Goal: Task Accomplishment & Management: Use online tool/utility

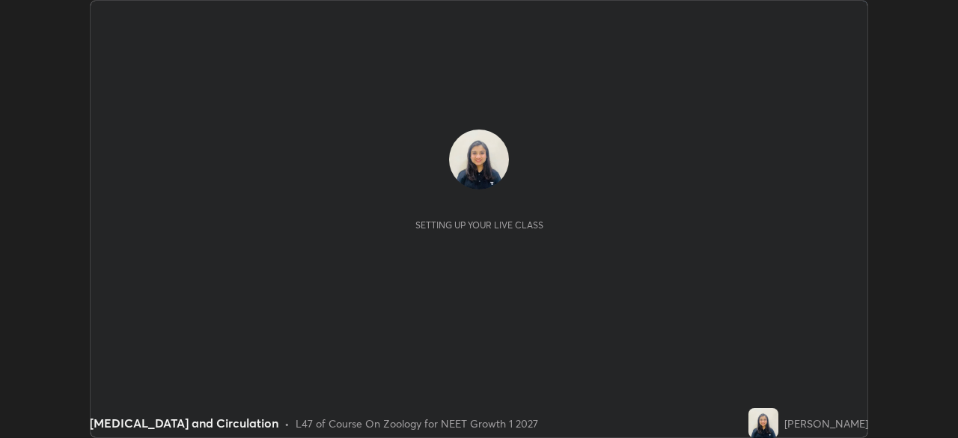
scroll to position [438, 957]
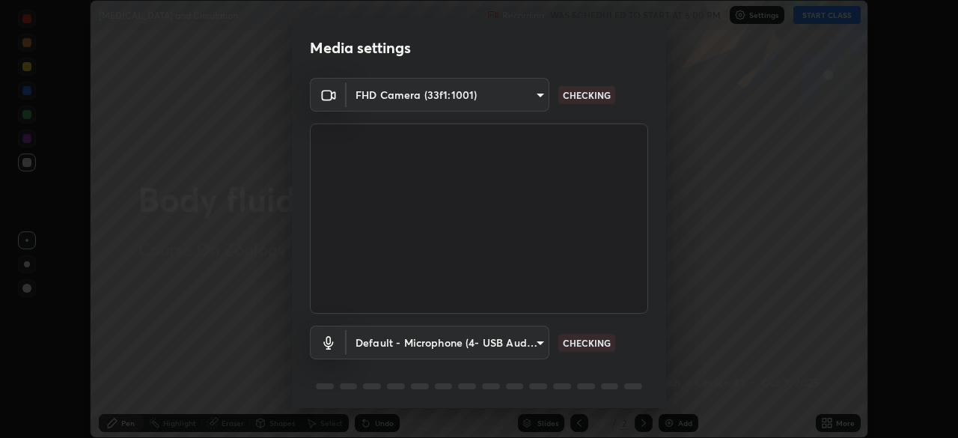
type input "27782adc23e2fb2e9a25af94410cad793eda472e13505a4e640454b7a0983fad"
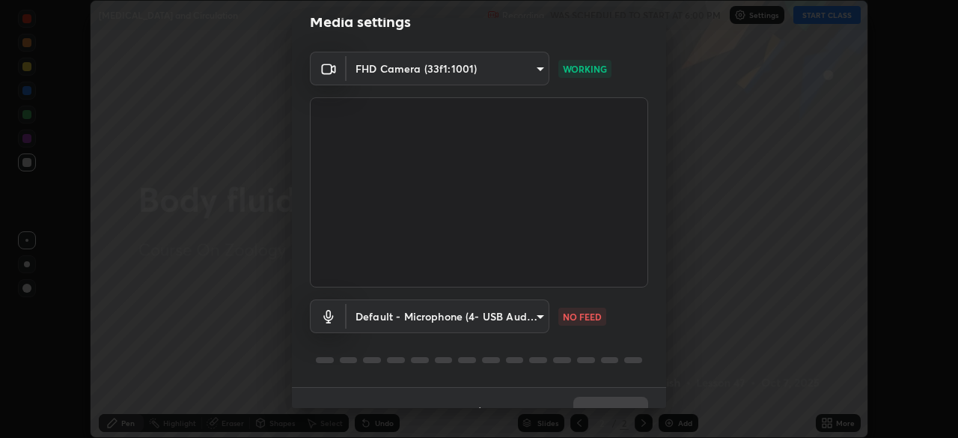
scroll to position [26, 0]
click at [540, 314] on body "Erase all [MEDICAL_DATA] and Circulation Recording WAS SCHEDULED TO START AT 6:…" at bounding box center [479, 219] width 958 height 438
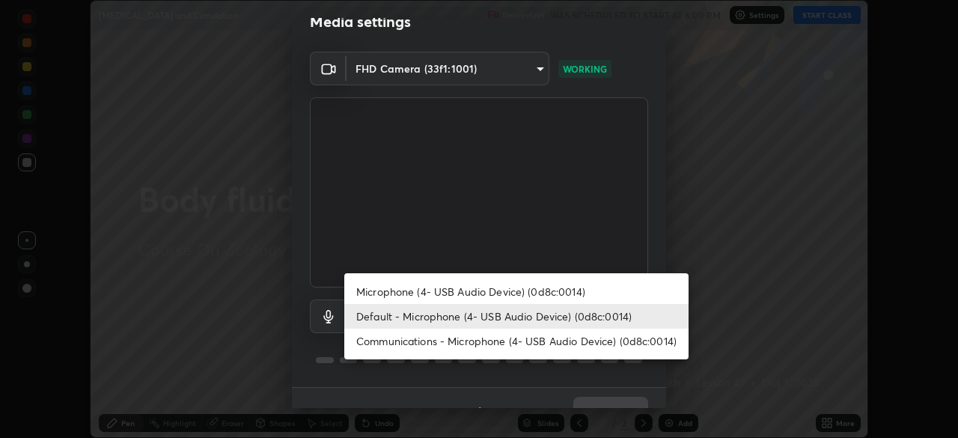
click at [657, 246] on div at bounding box center [479, 219] width 958 height 438
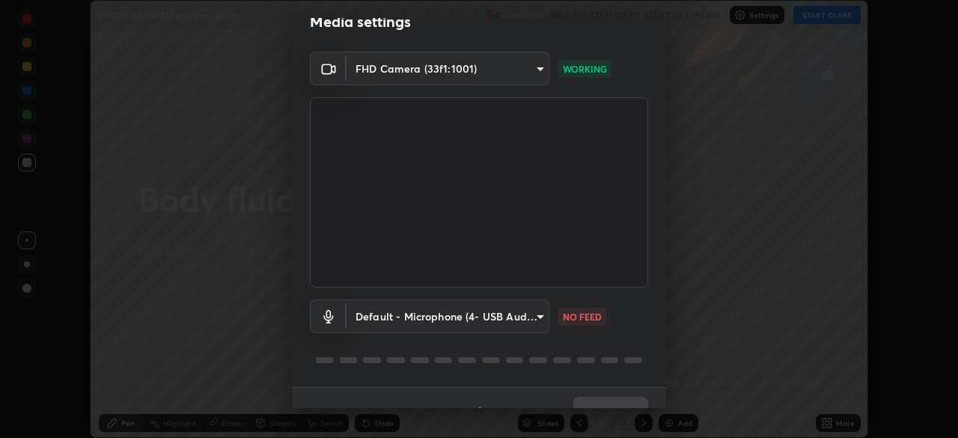
click at [542, 319] on body "Erase all [MEDICAL_DATA] and Circulation Recording WAS SCHEDULED TO START AT 6:…" at bounding box center [479, 219] width 958 height 438
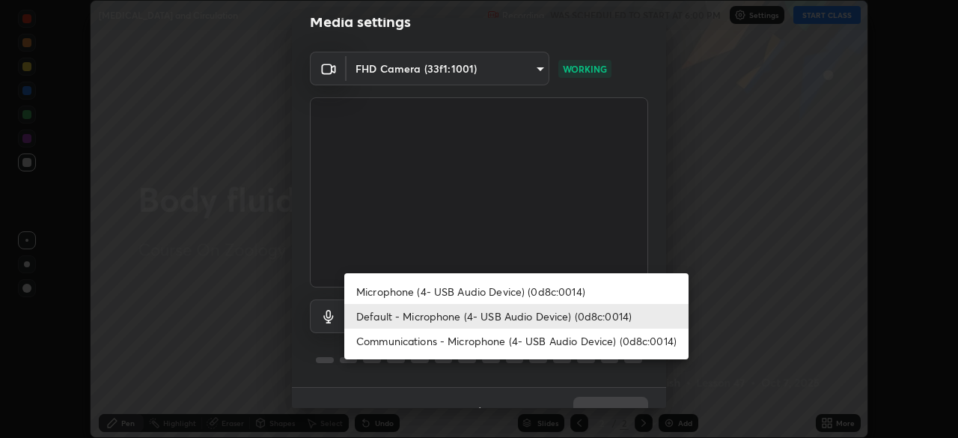
click at [510, 339] on li "Communications - Microphone (4- USB Audio Device) (0d8c:0014)" at bounding box center [516, 341] width 344 height 25
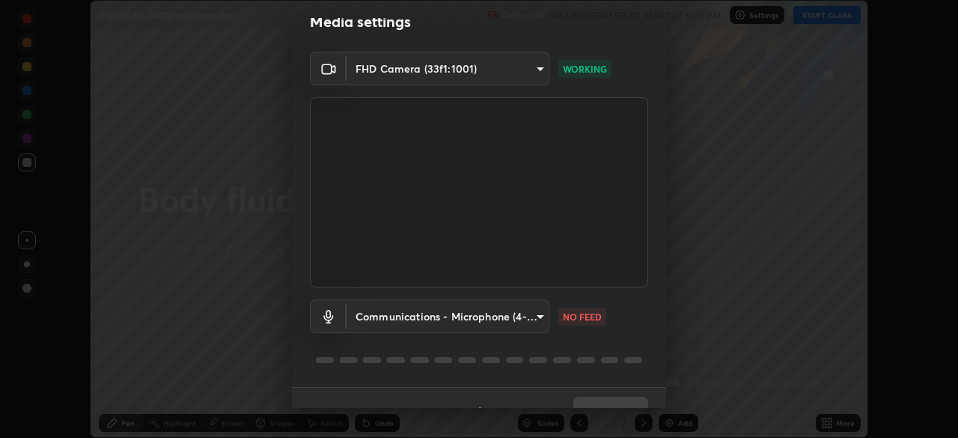
type input "communications"
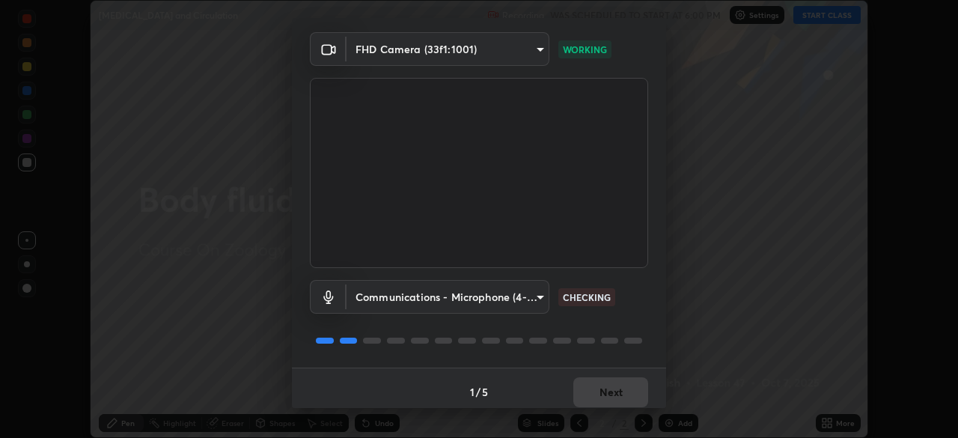
scroll to position [45, 0]
click at [627, 392] on button "Next" at bounding box center [610, 393] width 75 height 30
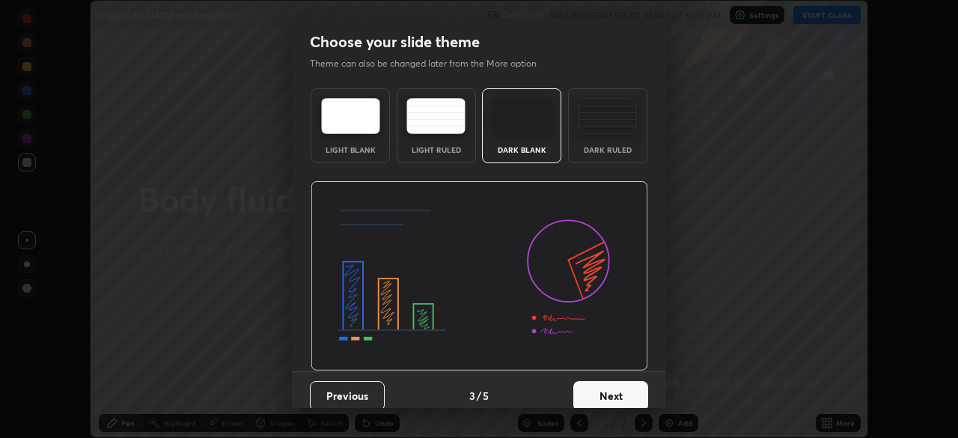
click at [625, 393] on button "Next" at bounding box center [610, 396] width 75 height 30
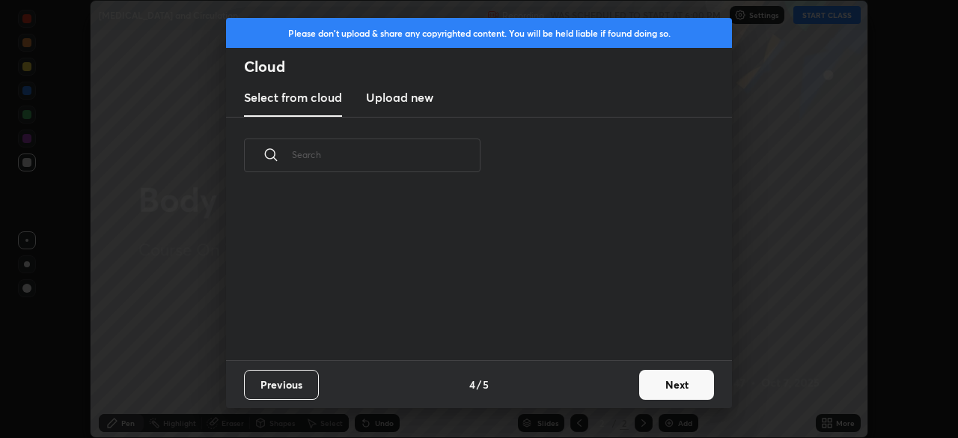
click at [624, 390] on div "Previous 4 / 5 Next" at bounding box center [479, 384] width 506 height 48
click at [663, 378] on button "Next" at bounding box center [676, 385] width 75 height 30
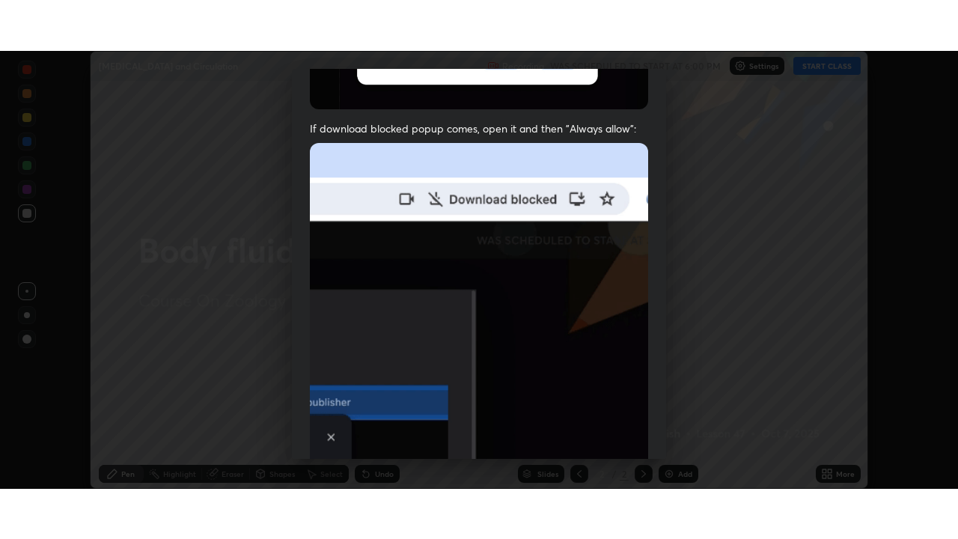
scroll to position [359, 0]
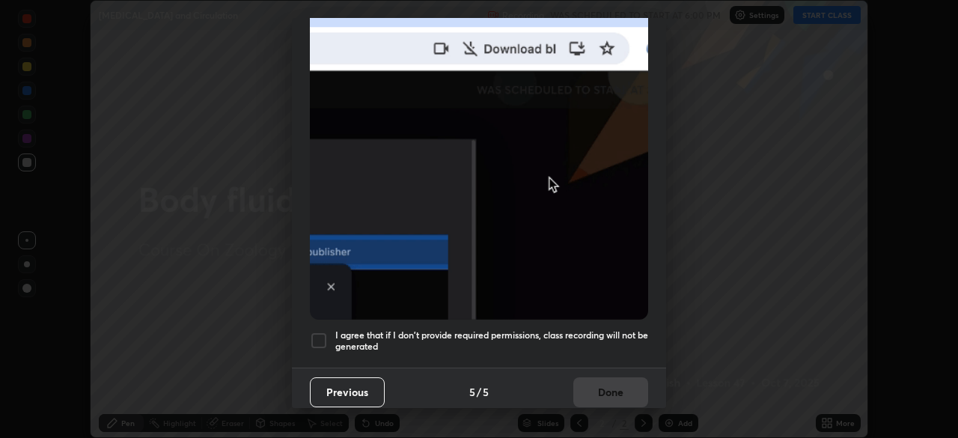
click at [611, 374] on div "Previous 5 / 5 Done" at bounding box center [479, 392] width 374 height 48
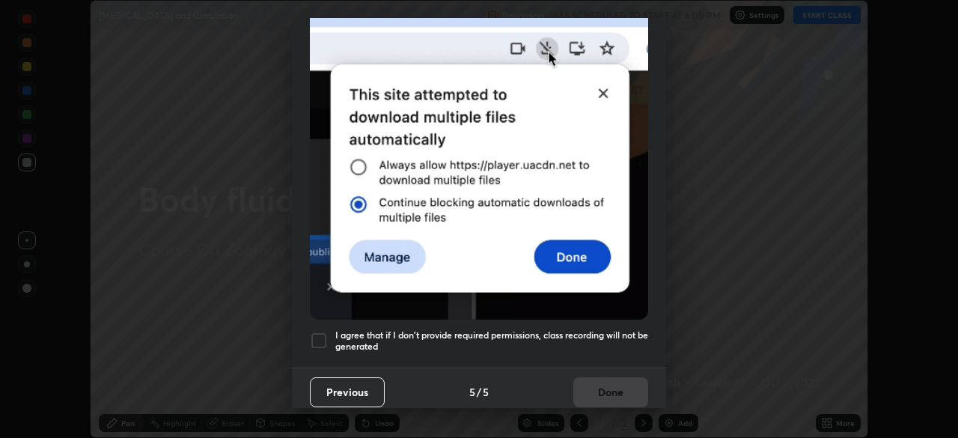
click at [617, 340] on h5 "I agree that if I don't provide required permissions, class recording will not …" at bounding box center [491, 340] width 313 height 23
click at [611, 379] on button "Done" at bounding box center [610, 392] width 75 height 30
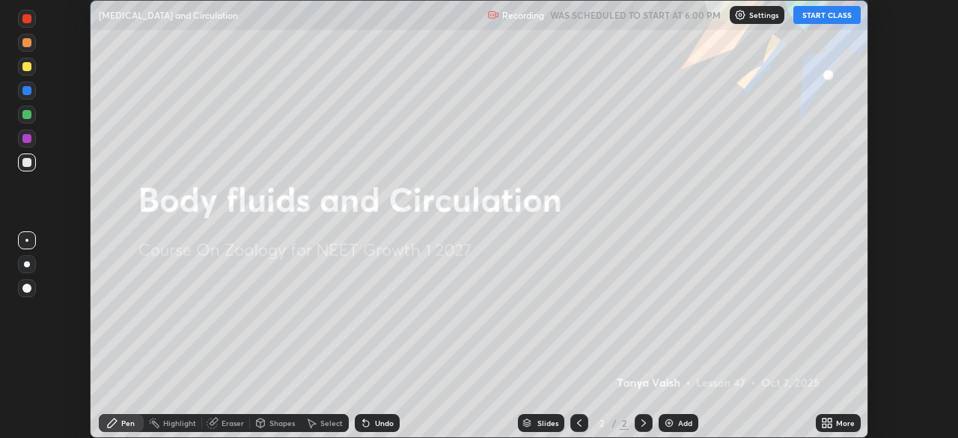
click at [832, 19] on button "START CLASS" at bounding box center [827, 15] width 67 height 18
click at [839, 423] on div "More" at bounding box center [845, 422] width 19 height 7
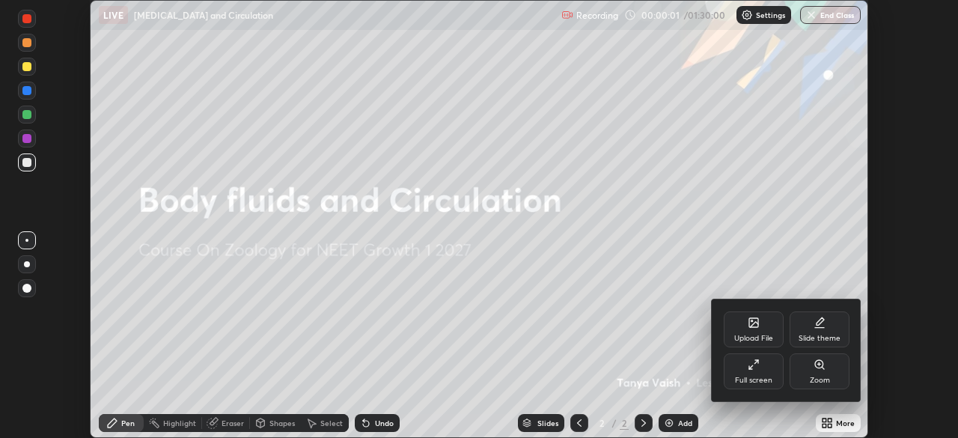
click at [747, 372] on div "Full screen" at bounding box center [754, 371] width 60 height 36
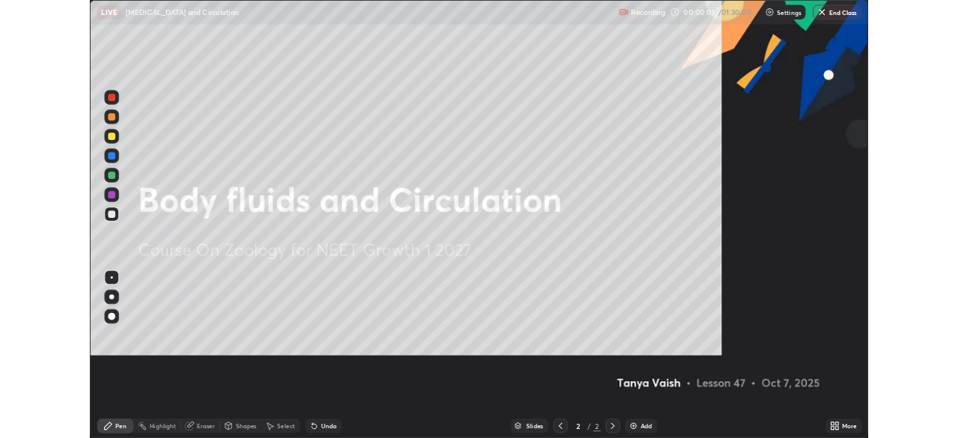
scroll to position [539, 958]
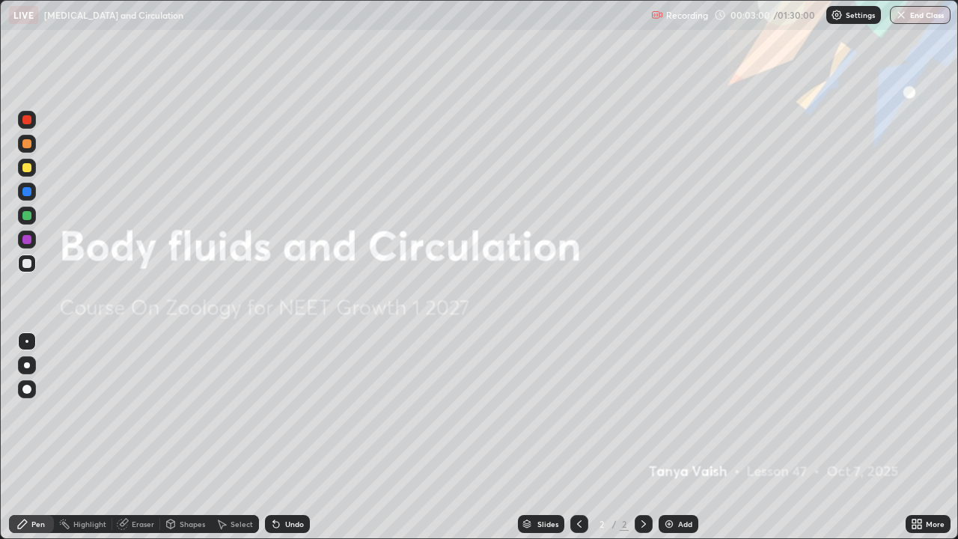
click at [673, 437] on img at bounding box center [669, 524] width 12 height 12
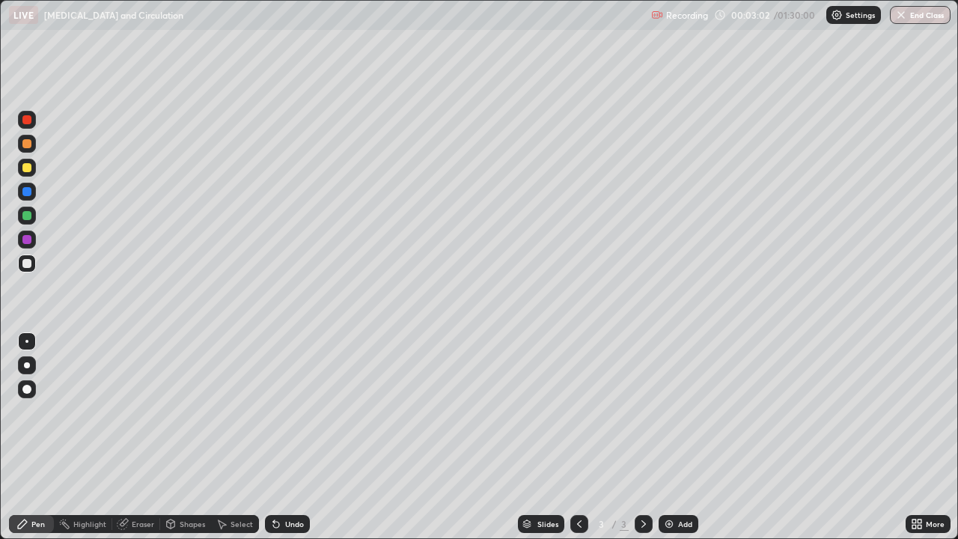
click at [28, 166] on div at bounding box center [26, 167] width 9 height 9
click at [301, 437] on div "Undo" at bounding box center [287, 524] width 45 height 18
click at [27, 365] on div at bounding box center [27, 365] width 6 height 6
click at [25, 265] on div at bounding box center [26, 263] width 9 height 9
click at [298, 437] on div "Undo" at bounding box center [287, 524] width 45 height 18
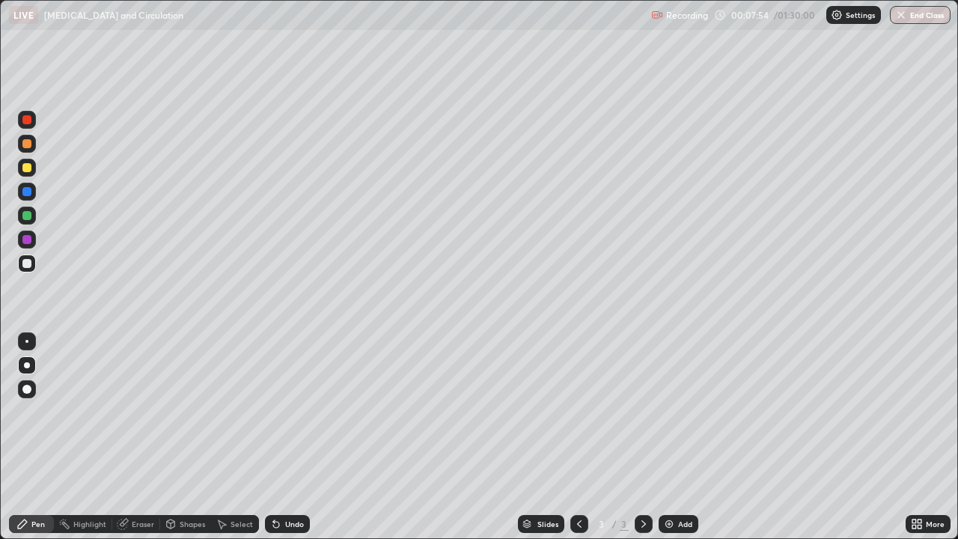
click at [675, 437] on div "Add" at bounding box center [679, 524] width 40 height 18
click at [34, 173] on div at bounding box center [27, 168] width 18 height 18
click at [32, 195] on div at bounding box center [27, 192] width 18 height 18
click at [30, 267] on div at bounding box center [26, 263] width 9 height 9
click at [34, 124] on div at bounding box center [27, 120] width 18 height 18
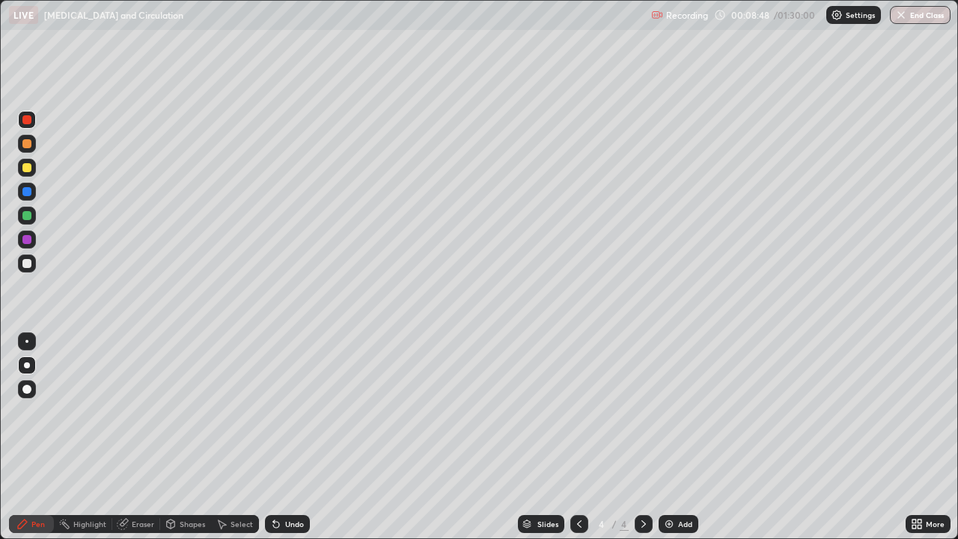
click at [34, 219] on div at bounding box center [27, 216] width 18 height 18
click at [29, 241] on div at bounding box center [26, 239] width 9 height 9
click at [32, 123] on div at bounding box center [27, 120] width 18 height 18
click at [28, 265] on div at bounding box center [26, 263] width 9 height 9
click at [34, 219] on div at bounding box center [27, 216] width 18 height 18
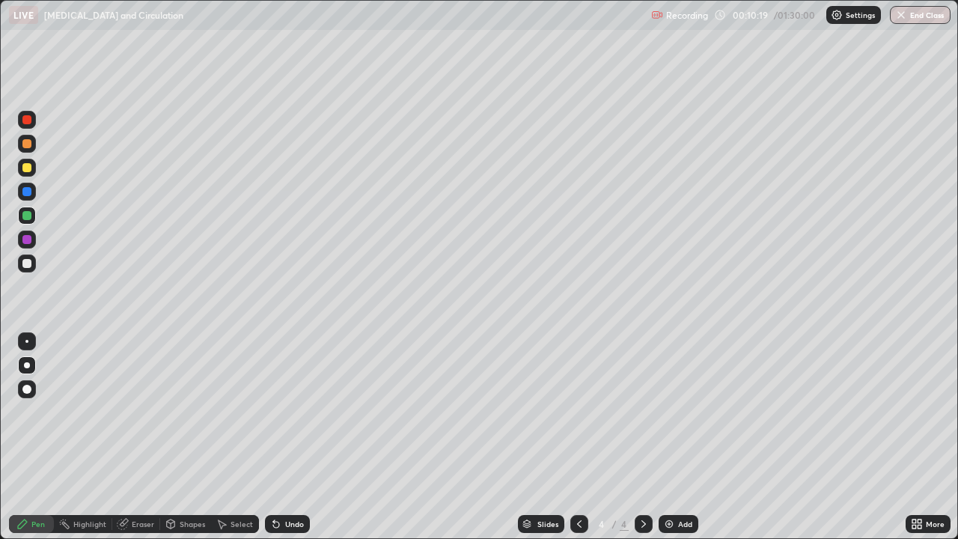
click at [33, 264] on div at bounding box center [27, 264] width 18 height 18
click at [27, 240] on div at bounding box center [26, 239] width 9 height 9
click at [28, 195] on div at bounding box center [26, 191] width 9 height 9
click at [291, 437] on div "Undo" at bounding box center [287, 524] width 45 height 18
click at [26, 170] on div at bounding box center [26, 167] width 9 height 9
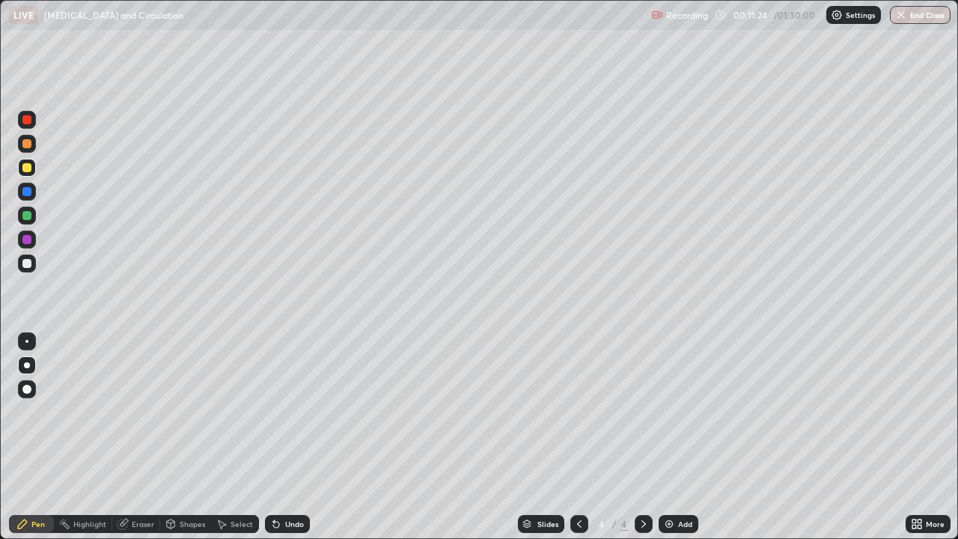
click at [285, 437] on div "Undo" at bounding box center [294, 523] width 19 height 7
click at [26, 150] on div at bounding box center [27, 144] width 18 height 18
click at [31, 218] on div at bounding box center [26, 215] width 9 height 9
click at [30, 240] on div at bounding box center [26, 239] width 9 height 9
click at [24, 188] on div at bounding box center [26, 191] width 9 height 9
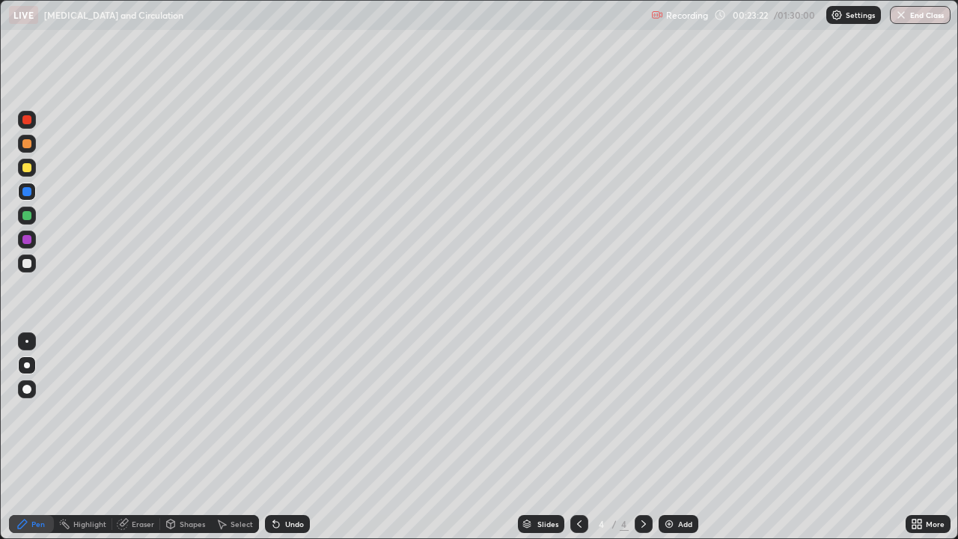
click at [25, 174] on div at bounding box center [27, 168] width 18 height 18
click at [25, 270] on div at bounding box center [27, 264] width 18 height 18
click at [25, 126] on div at bounding box center [27, 120] width 18 height 18
click at [675, 437] on div "Add" at bounding box center [679, 524] width 40 height 18
click at [33, 150] on div at bounding box center [27, 144] width 18 height 18
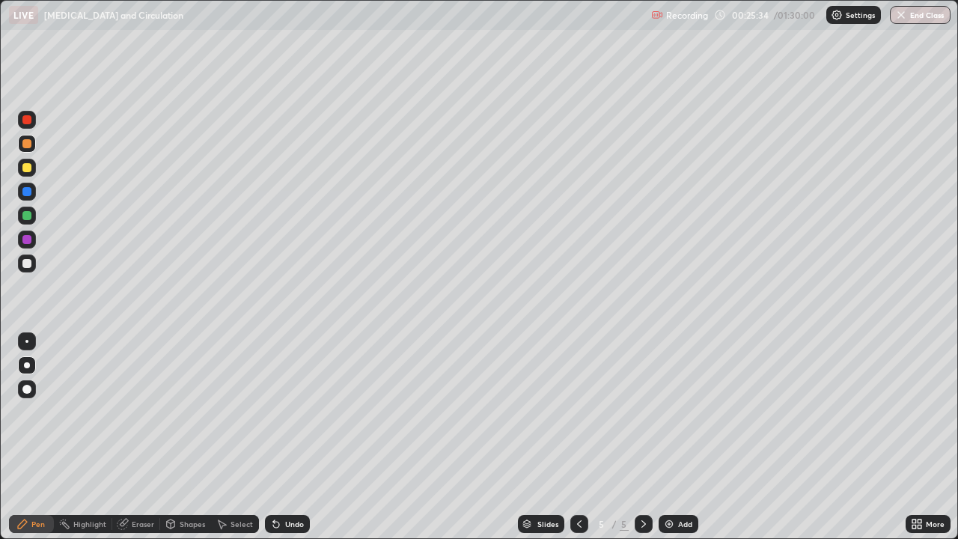
click at [27, 217] on div at bounding box center [26, 215] width 9 height 9
click at [33, 268] on div at bounding box center [27, 264] width 18 height 18
click at [30, 217] on div at bounding box center [26, 215] width 9 height 9
click at [678, 437] on div "Add" at bounding box center [685, 523] width 14 height 7
click at [32, 146] on div at bounding box center [27, 144] width 18 height 18
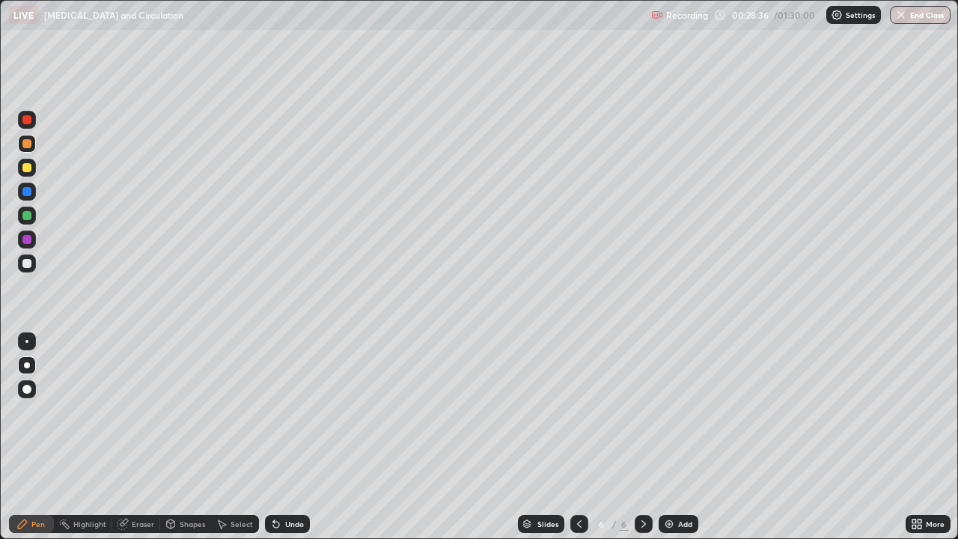
click at [34, 171] on div at bounding box center [27, 168] width 18 height 18
click at [25, 262] on div at bounding box center [26, 263] width 9 height 9
click at [29, 174] on div at bounding box center [27, 168] width 18 height 18
click at [31, 266] on div at bounding box center [26, 263] width 9 height 9
click at [301, 437] on div "Undo" at bounding box center [287, 524] width 45 height 18
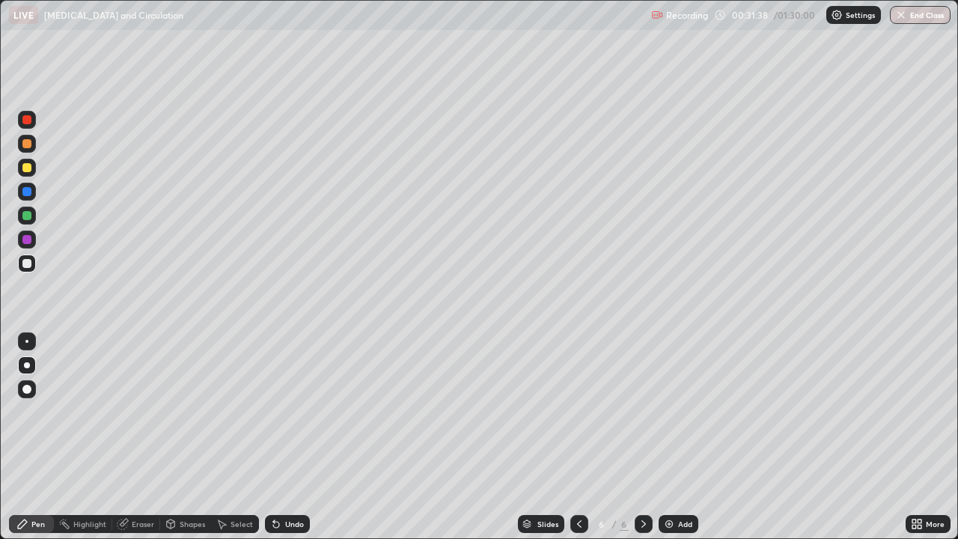
click at [31, 217] on div at bounding box center [26, 215] width 9 height 9
click at [32, 267] on div at bounding box center [27, 264] width 18 height 18
click at [34, 243] on div at bounding box center [27, 240] width 18 height 18
click at [683, 437] on div "Add" at bounding box center [685, 523] width 14 height 7
click at [28, 146] on div at bounding box center [26, 143] width 9 height 9
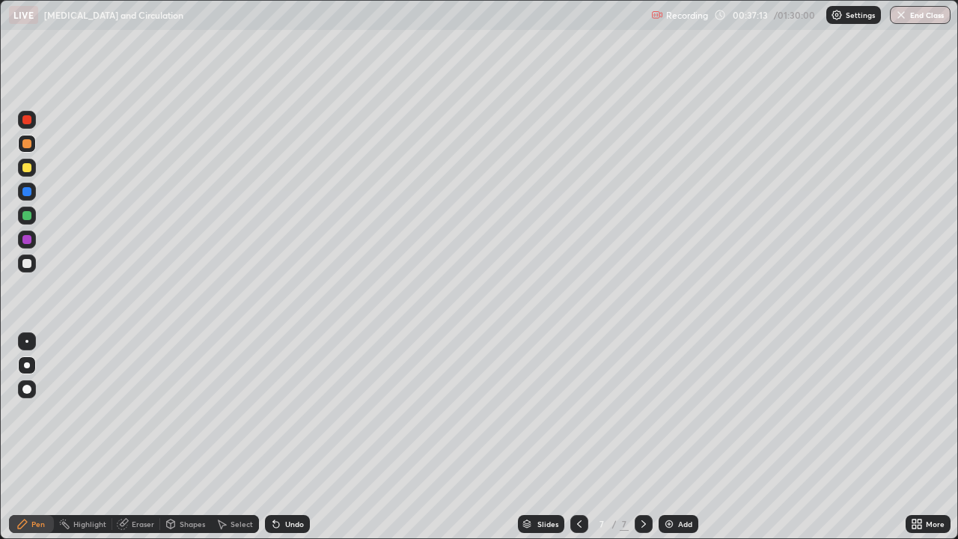
click at [672, 437] on img at bounding box center [669, 524] width 12 height 12
click at [676, 437] on div "Add" at bounding box center [679, 524] width 40 height 18
click at [28, 168] on div at bounding box center [26, 167] width 9 height 9
click at [273, 437] on icon at bounding box center [273, 520] width 1 height 1
click at [27, 192] on div at bounding box center [26, 191] width 9 height 9
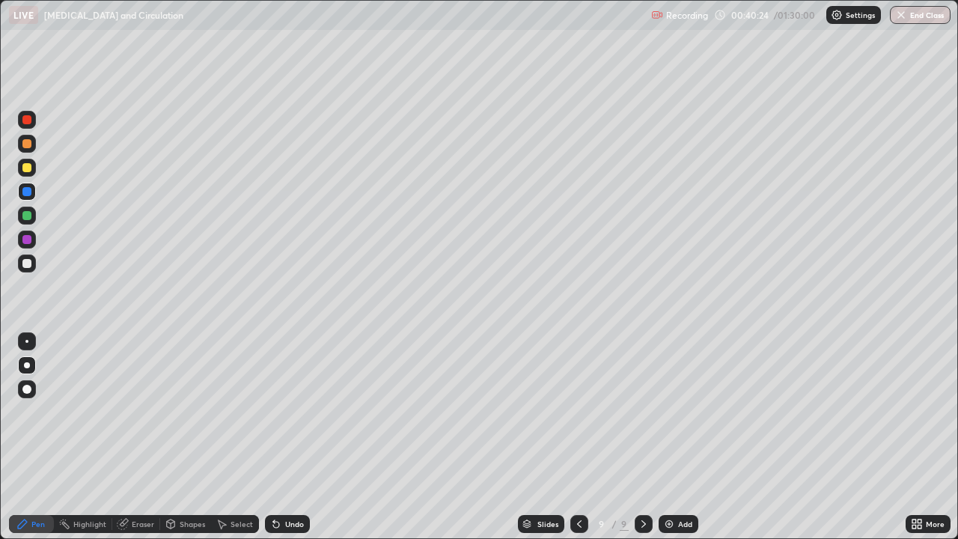
click at [28, 216] on div at bounding box center [26, 215] width 9 height 9
click at [32, 241] on div at bounding box center [27, 240] width 18 height 18
click at [30, 217] on div at bounding box center [26, 215] width 9 height 9
click at [33, 246] on div at bounding box center [27, 240] width 18 height 18
click at [27, 216] on div at bounding box center [26, 215] width 9 height 9
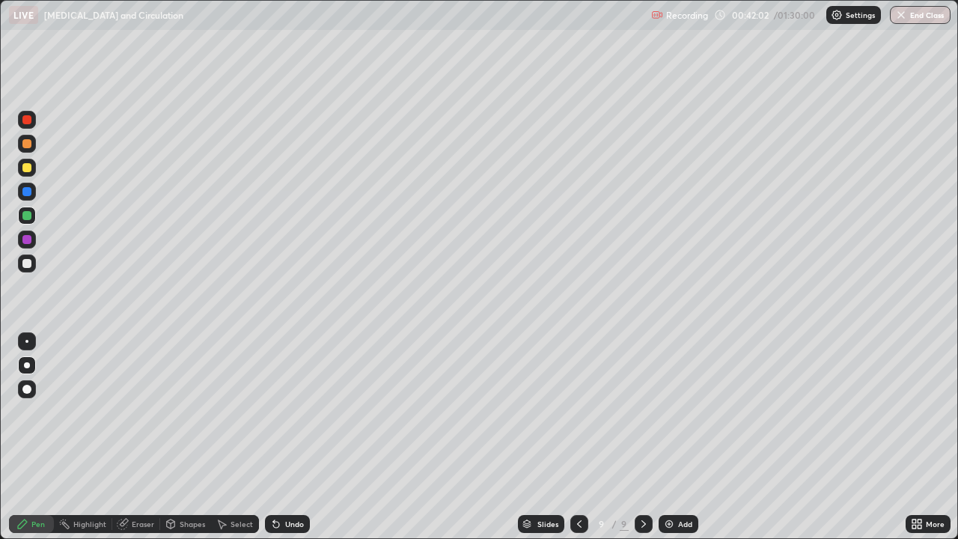
click at [31, 243] on div at bounding box center [27, 240] width 18 height 18
click at [27, 168] on div at bounding box center [26, 167] width 9 height 9
click at [573, 437] on icon at bounding box center [579, 524] width 12 height 12
click at [578, 437] on icon at bounding box center [579, 524] width 12 height 12
click at [29, 145] on div at bounding box center [26, 143] width 9 height 9
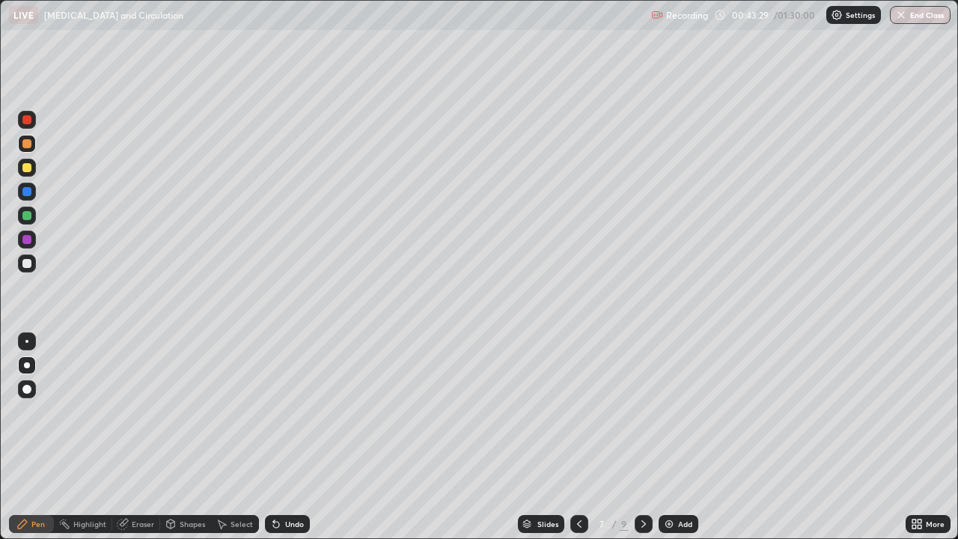
click at [28, 171] on div at bounding box center [26, 167] width 9 height 9
click at [28, 167] on div at bounding box center [26, 167] width 9 height 9
click at [28, 144] on div at bounding box center [26, 143] width 9 height 9
click at [450, 129] on button "Undo" at bounding box center [470, 137] width 43 height 18
click at [33, 174] on div at bounding box center [27, 168] width 18 height 18
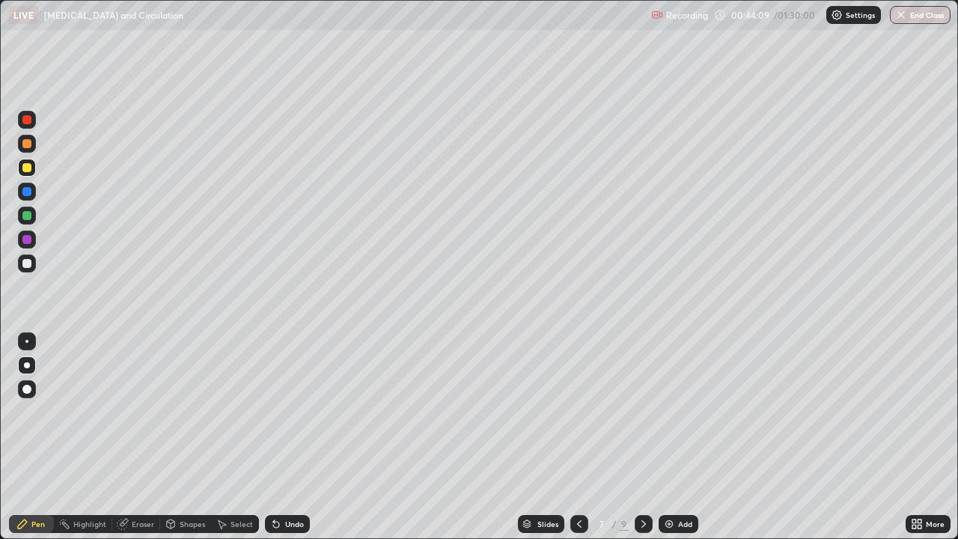
click at [27, 216] on div at bounding box center [26, 215] width 9 height 9
click at [184, 437] on div "Shapes" at bounding box center [192, 523] width 25 height 7
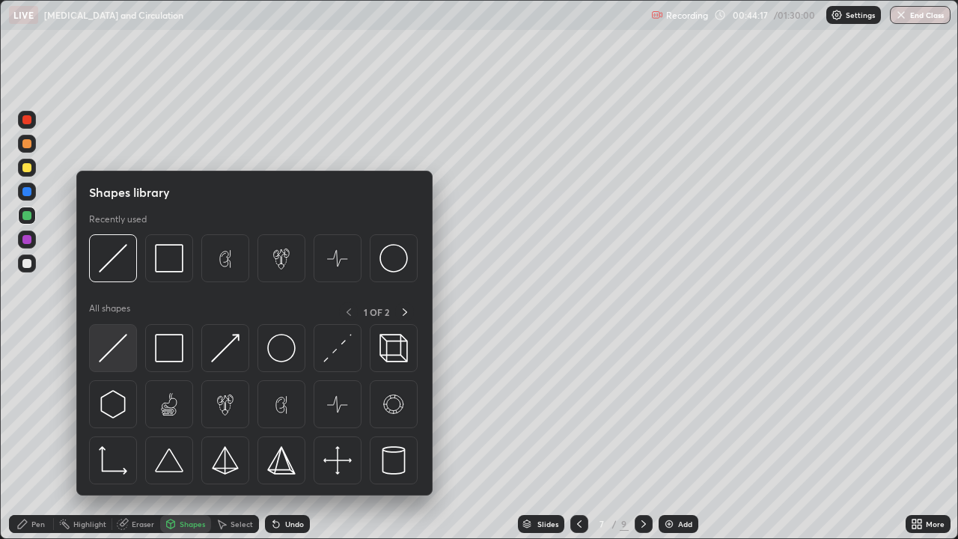
click at [126, 358] on img at bounding box center [113, 348] width 28 height 28
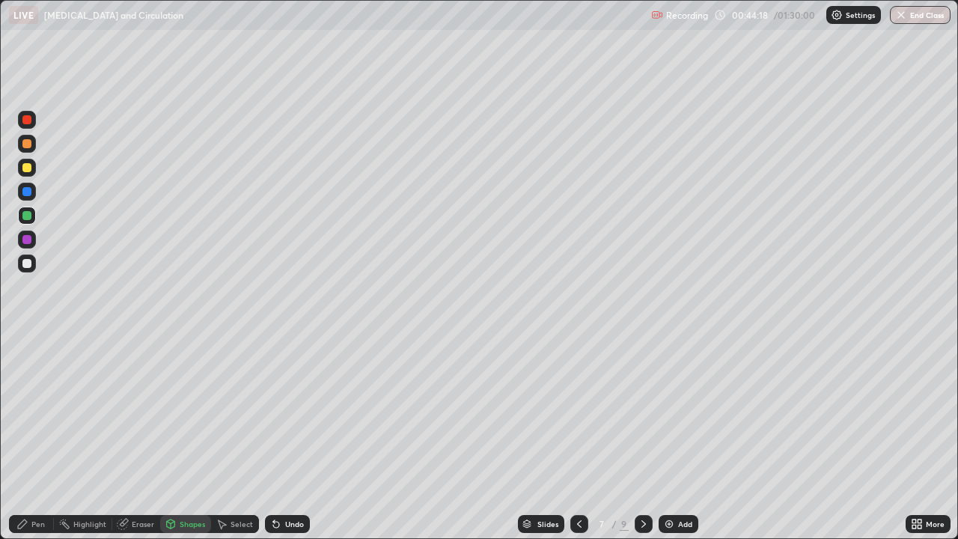
click at [32, 269] on div at bounding box center [27, 264] width 18 height 18
click at [46, 437] on div "Pen" at bounding box center [31, 524] width 45 height 18
click at [30, 216] on div at bounding box center [26, 215] width 9 height 9
click at [34, 267] on div at bounding box center [27, 264] width 18 height 18
click at [29, 124] on div at bounding box center [26, 119] width 9 height 9
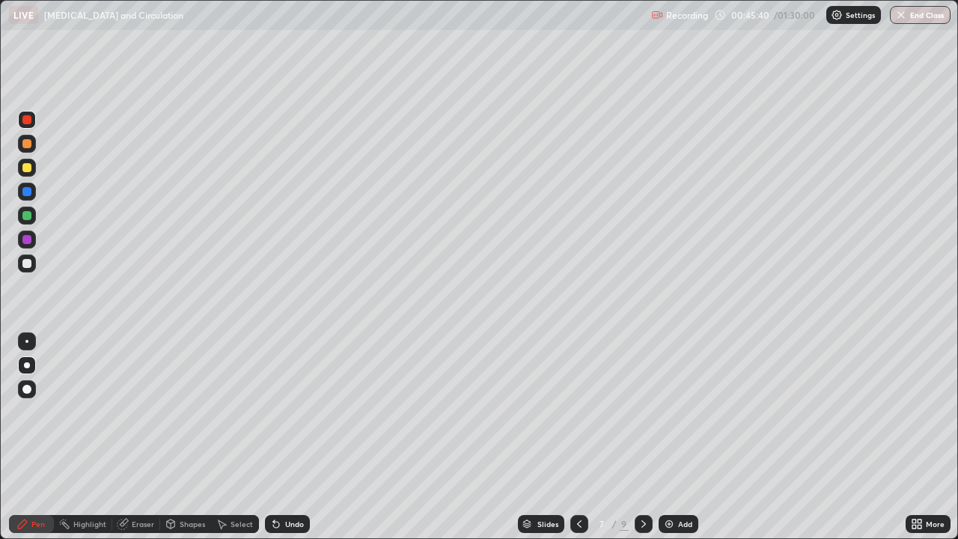
click at [28, 217] on div at bounding box center [26, 215] width 9 height 9
click at [28, 120] on div at bounding box center [26, 119] width 9 height 9
click at [28, 171] on div at bounding box center [26, 167] width 9 height 9
click at [28, 217] on div at bounding box center [26, 215] width 9 height 9
click at [291, 437] on div "Undo" at bounding box center [294, 523] width 19 height 7
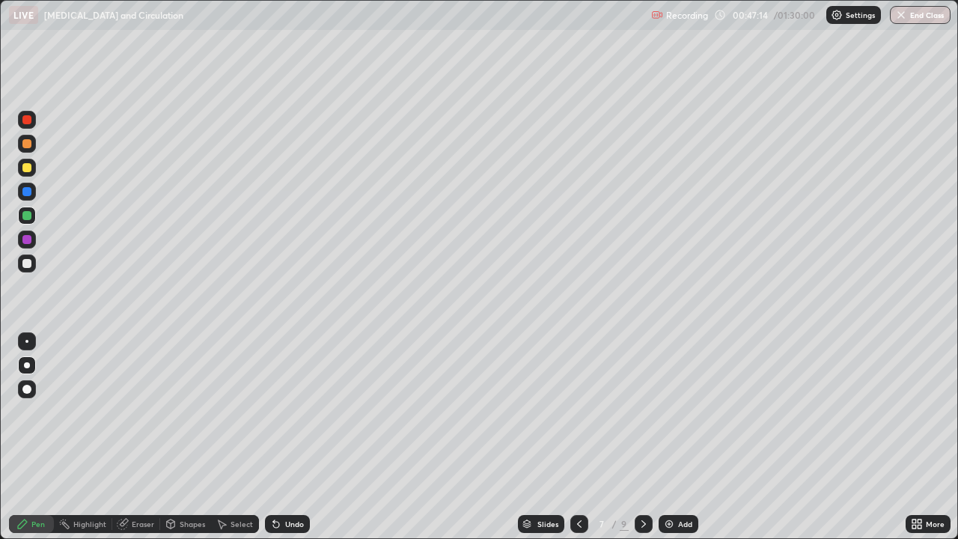
click at [285, 437] on div "Undo" at bounding box center [294, 523] width 19 height 7
click at [284, 437] on div "Undo" at bounding box center [287, 524] width 45 height 18
click at [285, 437] on div "Undo" at bounding box center [287, 524] width 45 height 18
click at [579, 437] on icon at bounding box center [579, 524] width 12 height 12
click at [640, 437] on icon at bounding box center [644, 524] width 12 height 12
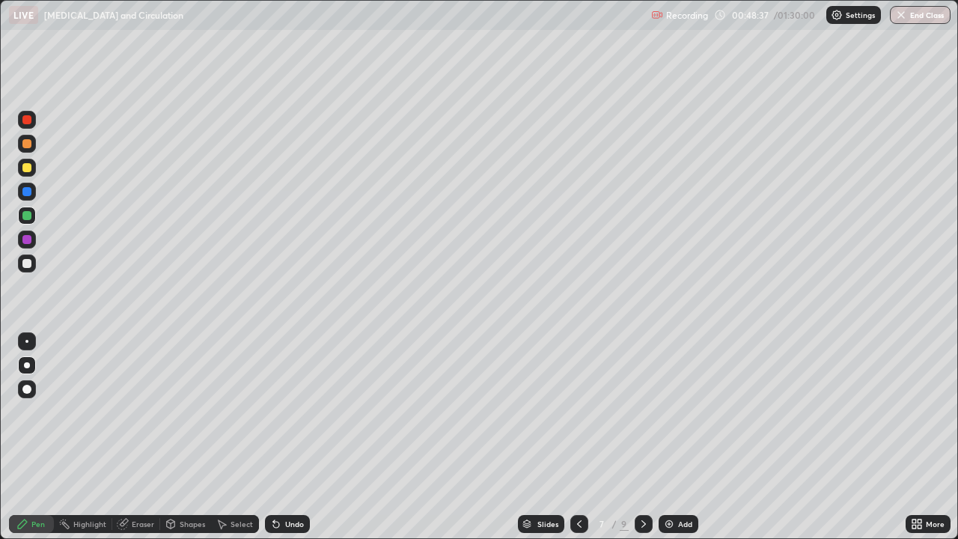
click at [642, 437] on icon at bounding box center [644, 524] width 12 height 12
click at [643, 437] on icon at bounding box center [644, 524] width 12 height 12
click at [32, 172] on div at bounding box center [27, 168] width 18 height 18
click at [578, 437] on icon at bounding box center [579, 524] width 12 height 12
click at [576, 437] on icon at bounding box center [579, 524] width 12 height 12
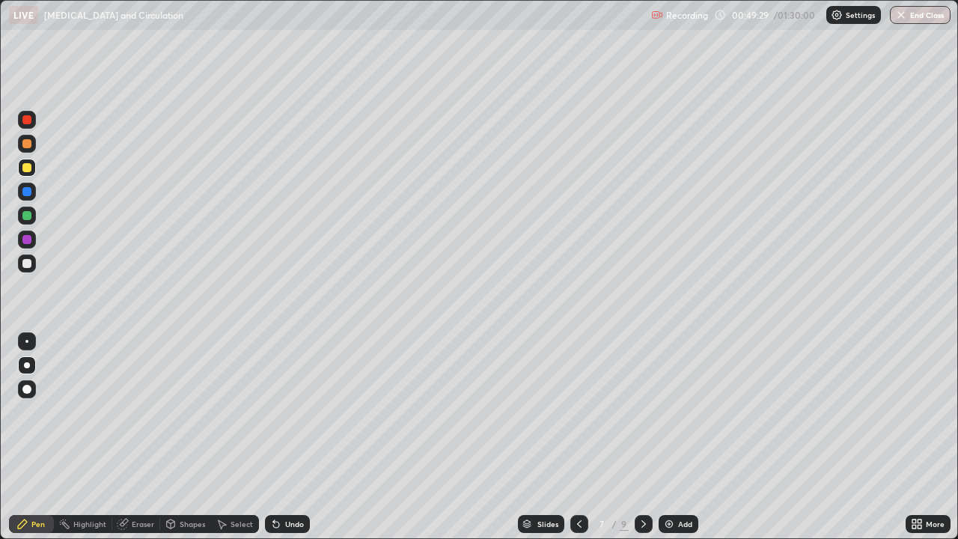
click at [28, 216] on div at bounding box center [26, 215] width 9 height 9
click at [32, 264] on div at bounding box center [27, 264] width 18 height 18
click at [28, 124] on div at bounding box center [26, 119] width 9 height 9
click at [278, 437] on icon at bounding box center [276, 524] width 12 height 12
click at [27, 125] on div at bounding box center [27, 120] width 18 height 18
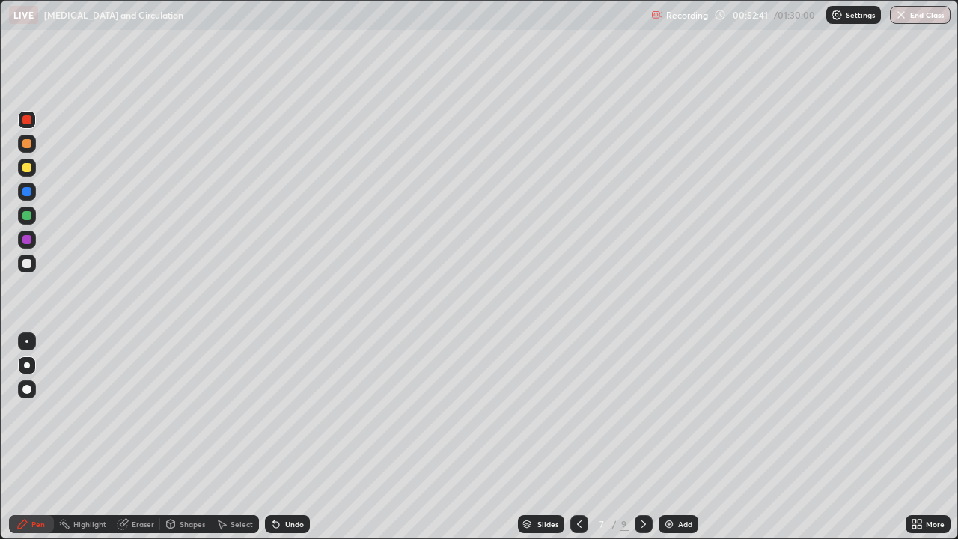
click at [33, 172] on div at bounding box center [27, 168] width 18 height 18
click at [28, 144] on div at bounding box center [26, 143] width 9 height 9
click at [28, 216] on div at bounding box center [26, 215] width 9 height 9
click at [289, 437] on div "Undo" at bounding box center [294, 523] width 19 height 7
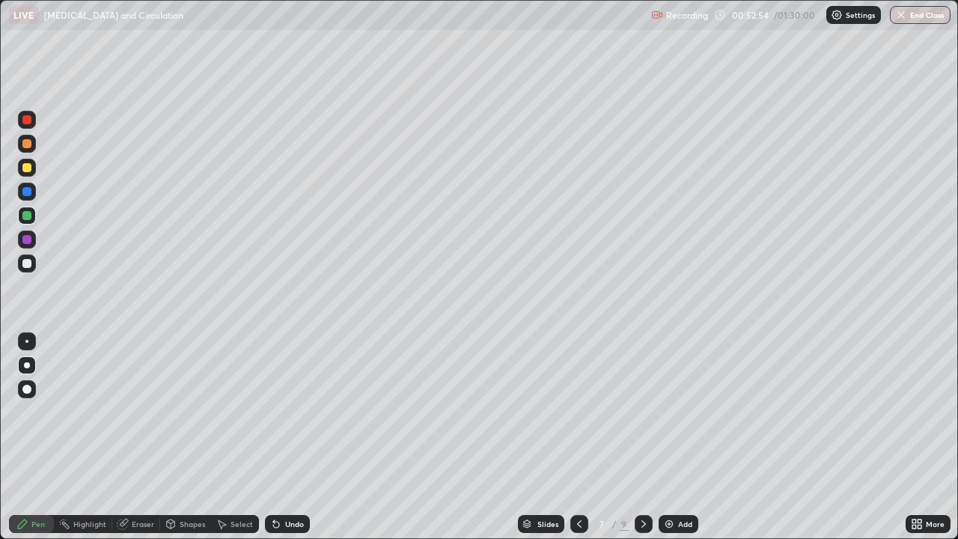
click at [290, 437] on div "Undo" at bounding box center [294, 523] width 19 height 7
click at [288, 437] on div "Undo" at bounding box center [294, 523] width 19 height 7
click at [287, 437] on div "Undo" at bounding box center [294, 523] width 19 height 7
click at [296, 437] on div "Undo" at bounding box center [294, 523] width 19 height 7
click at [285, 437] on div "Undo" at bounding box center [294, 523] width 19 height 7
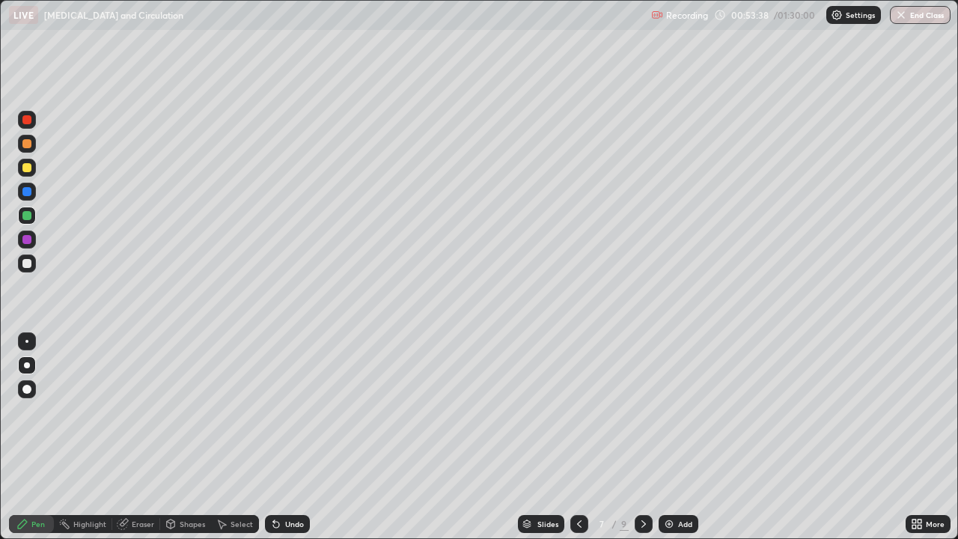
click at [28, 267] on div at bounding box center [26, 263] width 9 height 9
click at [35, 219] on div at bounding box center [27, 216] width 18 height 18
click at [640, 437] on icon at bounding box center [644, 524] width 12 height 12
click at [34, 123] on div at bounding box center [27, 120] width 18 height 18
click at [28, 144] on div at bounding box center [26, 143] width 9 height 9
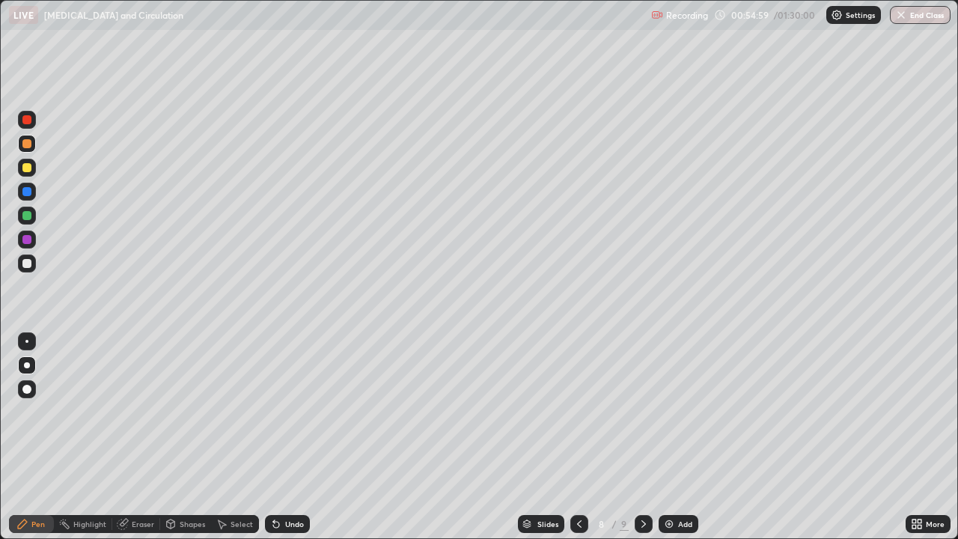
click at [32, 168] on div at bounding box center [27, 168] width 18 height 18
click at [287, 437] on div "Undo" at bounding box center [294, 523] width 19 height 7
click at [34, 218] on div at bounding box center [27, 216] width 18 height 18
click at [573, 437] on icon at bounding box center [579, 524] width 12 height 12
click at [28, 241] on div at bounding box center [26, 239] width 9 height 9
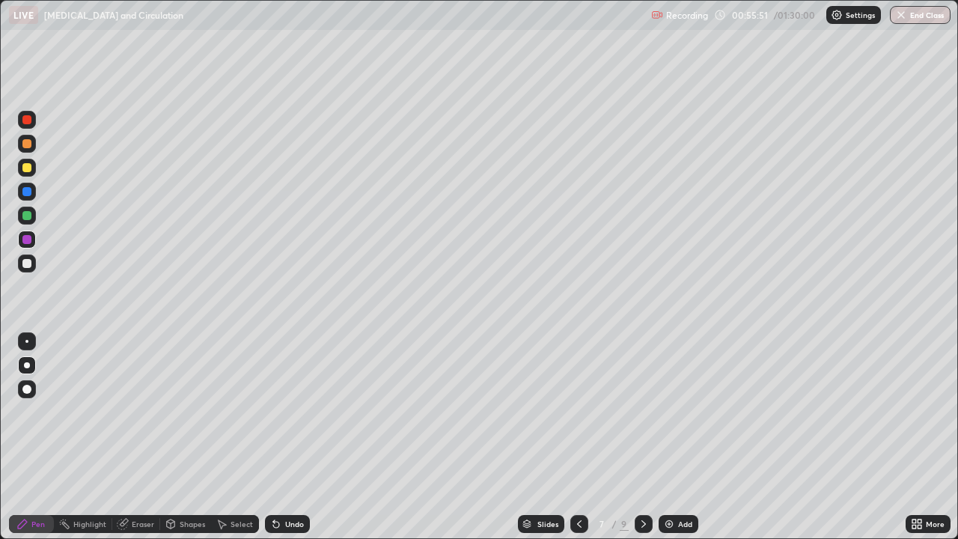
click at [641, 437] on icon at bounding box center [644, 524] width 12 height 12
click at [30, 270] on div at bounding box center [27, 264] width 18 height 18
click at [28, 216] on div at bounding box center [26, 215] width 9 height 9
click at [287, 437] on div "Undo" at bounding box center [294, 523] width 19 height 7
click at [289, 437] on div "Undo" at bounding box center [294, 523] width 19 height 7
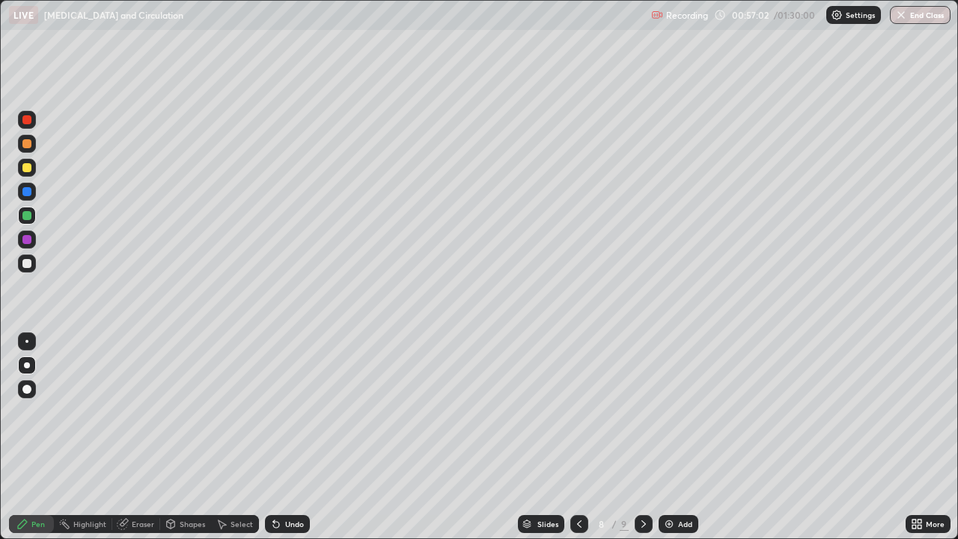
click at [291, 437] on div "Undo" at bounding box center [294, 523] width 19 height 7
click at [578, 437] on icon at bounding box center [579, 524] width 12 height 12
click at [31, 264] on div at bounding box center [26, 263] width 9 height 9
click at [638, 437] on icon at bounding box center [644, 524] width 12 height 12
click at [29, 123] on div at bounding box center [26, 119] width 9 height 9
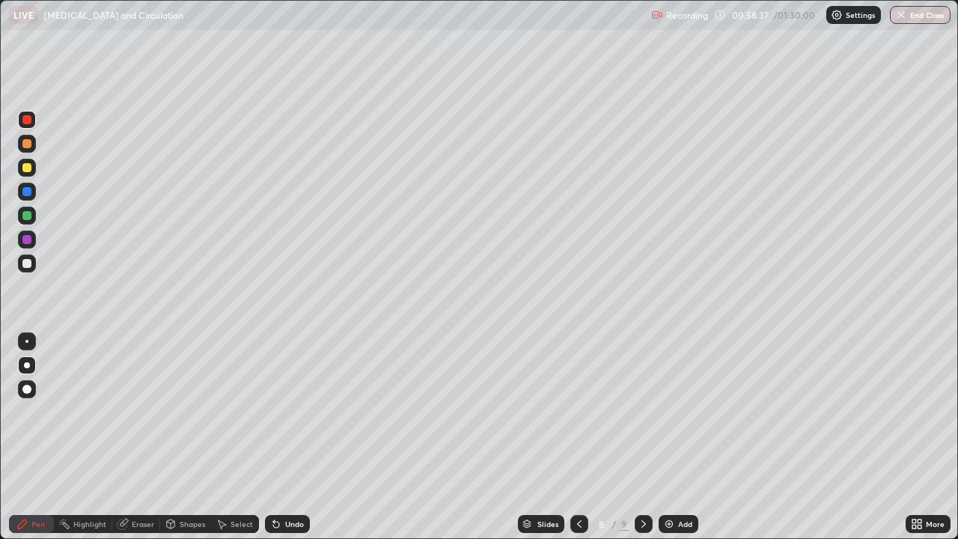
click at [580, 437] on div at bounding box center [579, 524] width 18 height 18
click at [644, 437] on icon at bounding box center [644, 524] width 12 height 12
click at [578, 437] on icon at bounding box center [579, 524] width 12 height 12
click at [642, 437] on icon at bounding box center [644, 524] width 12 height 12
click at [642, 437] on icon at bounding box center [644, 523] width 4 height 7
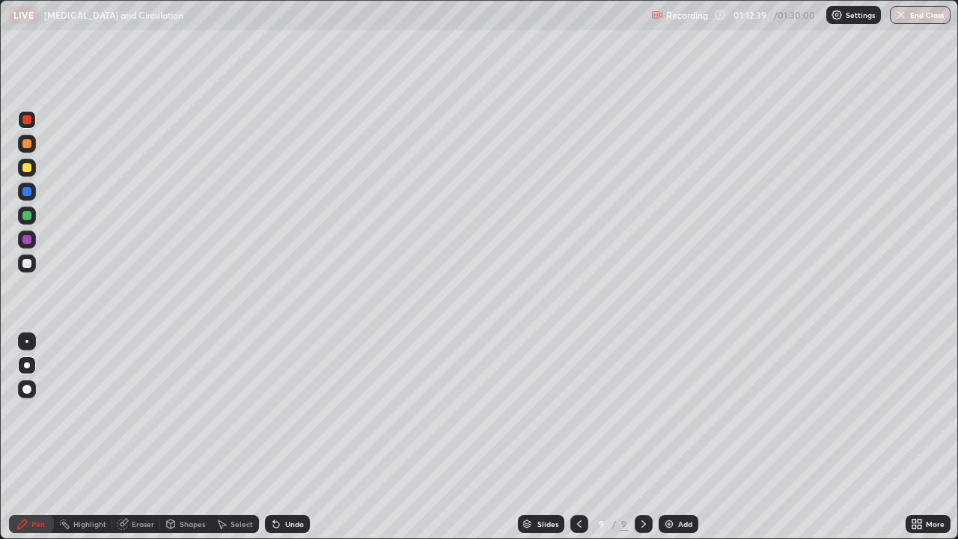
click at [678, 437] on div "Add" at bounding box center [685, 523] width 14 height 7
click at [928, 437] on div "More" at bounding box center [935, 523] width 19 height 7
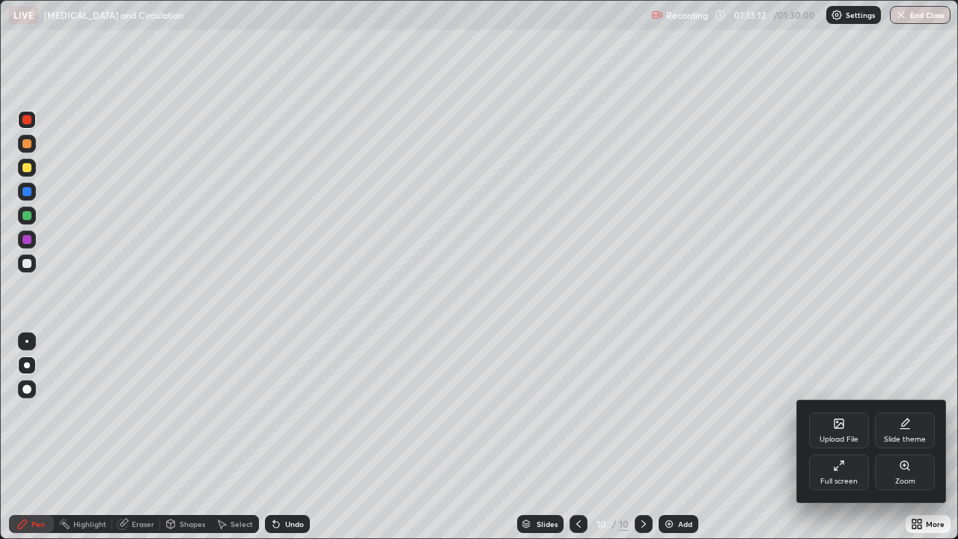
click at [836, 437] on div "Full screen" at bounding box center [839, 472] width 60 height 36
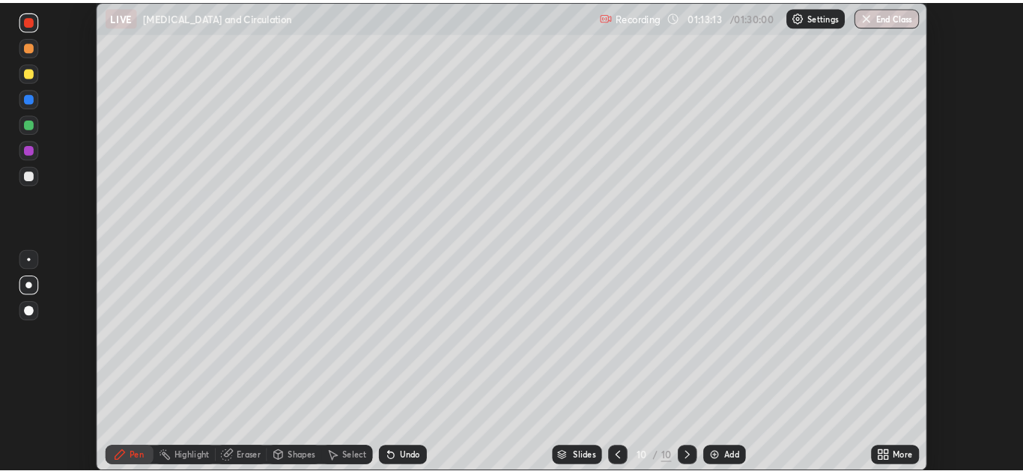
scroll to position [74424, 73904]
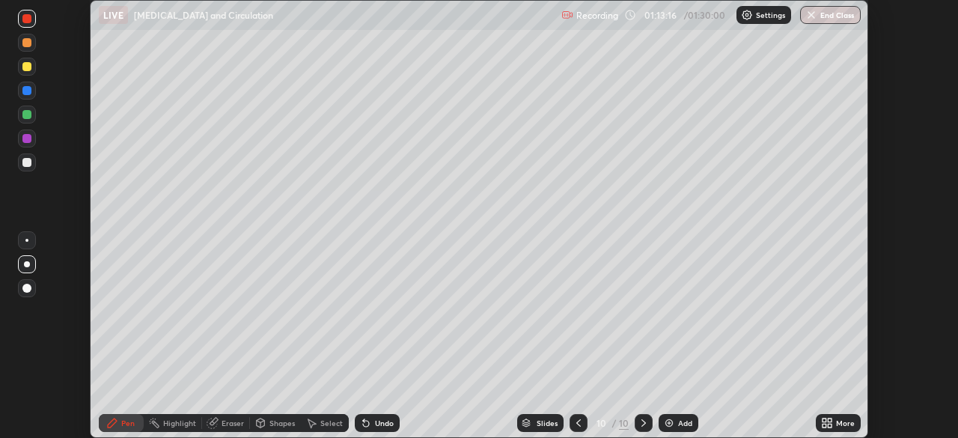
click at [905, 334] on div "Setting up your live class" at bounding box center [479, 219] width 958 height 438
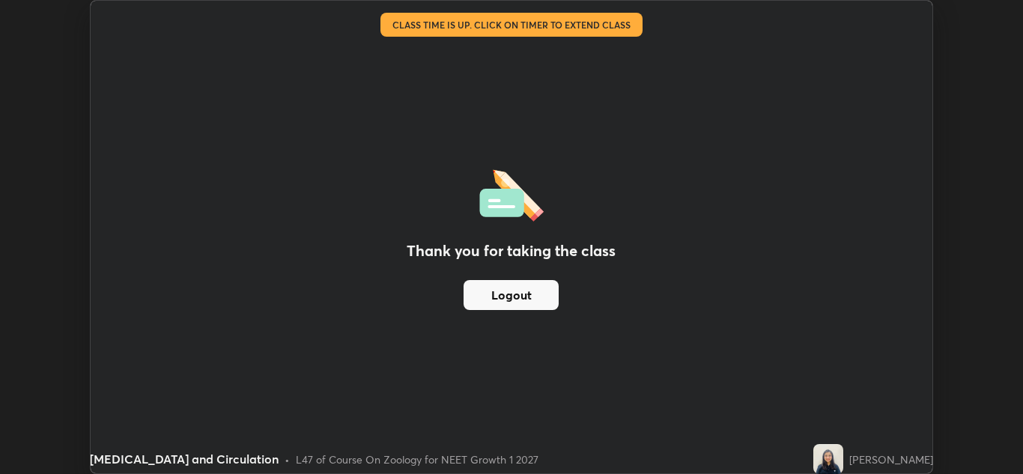
scroll to position [474, 1023]
click at [517, 299] on button "Logout" at bounding box center [510, 295] width 95 height 30
